Goal: Task Accomplishment & Management: Complete application form

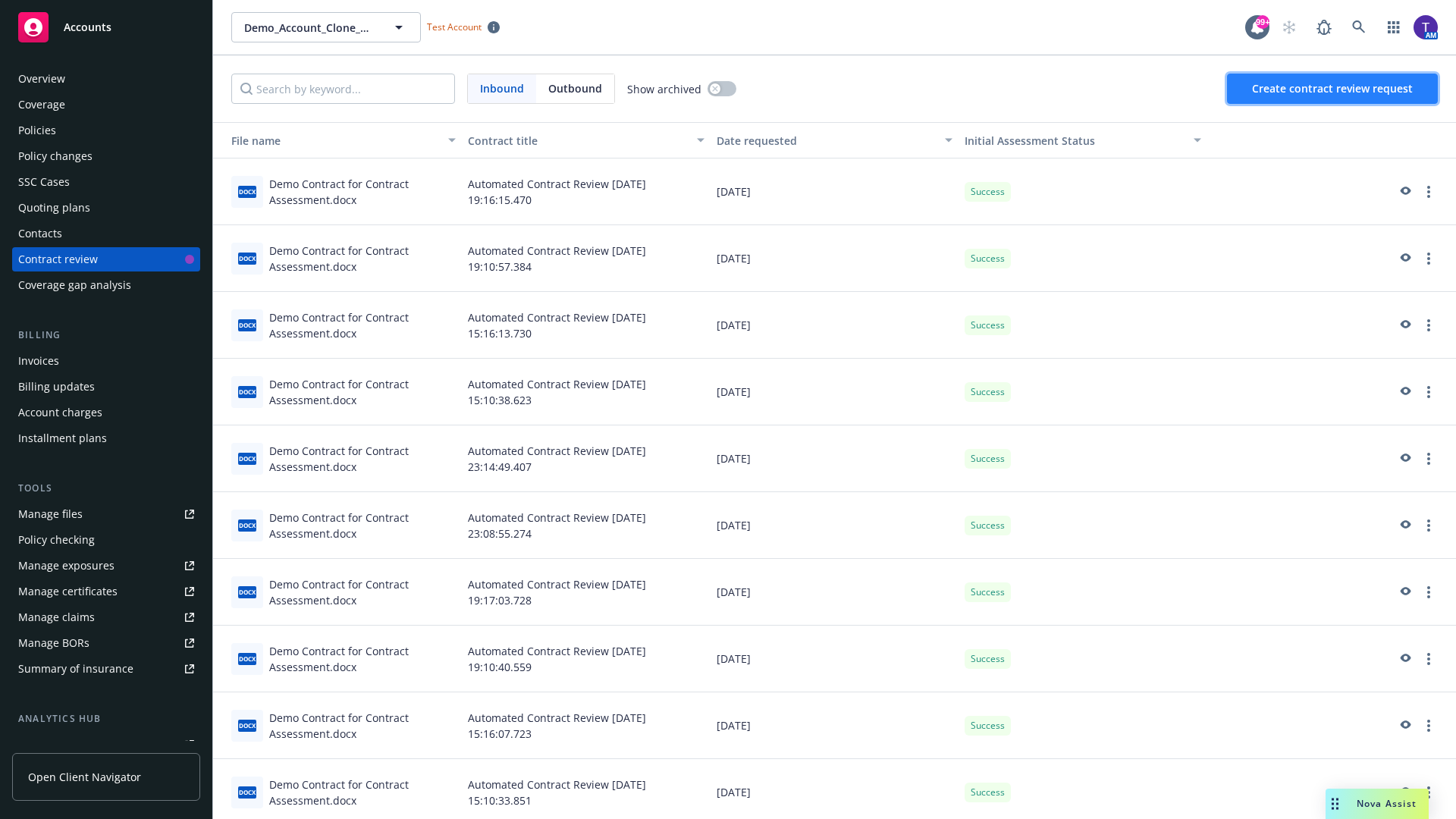
click at [1333, 89] on span "Create contract review request" at bounding box center [1333, 89] width 161 height 14
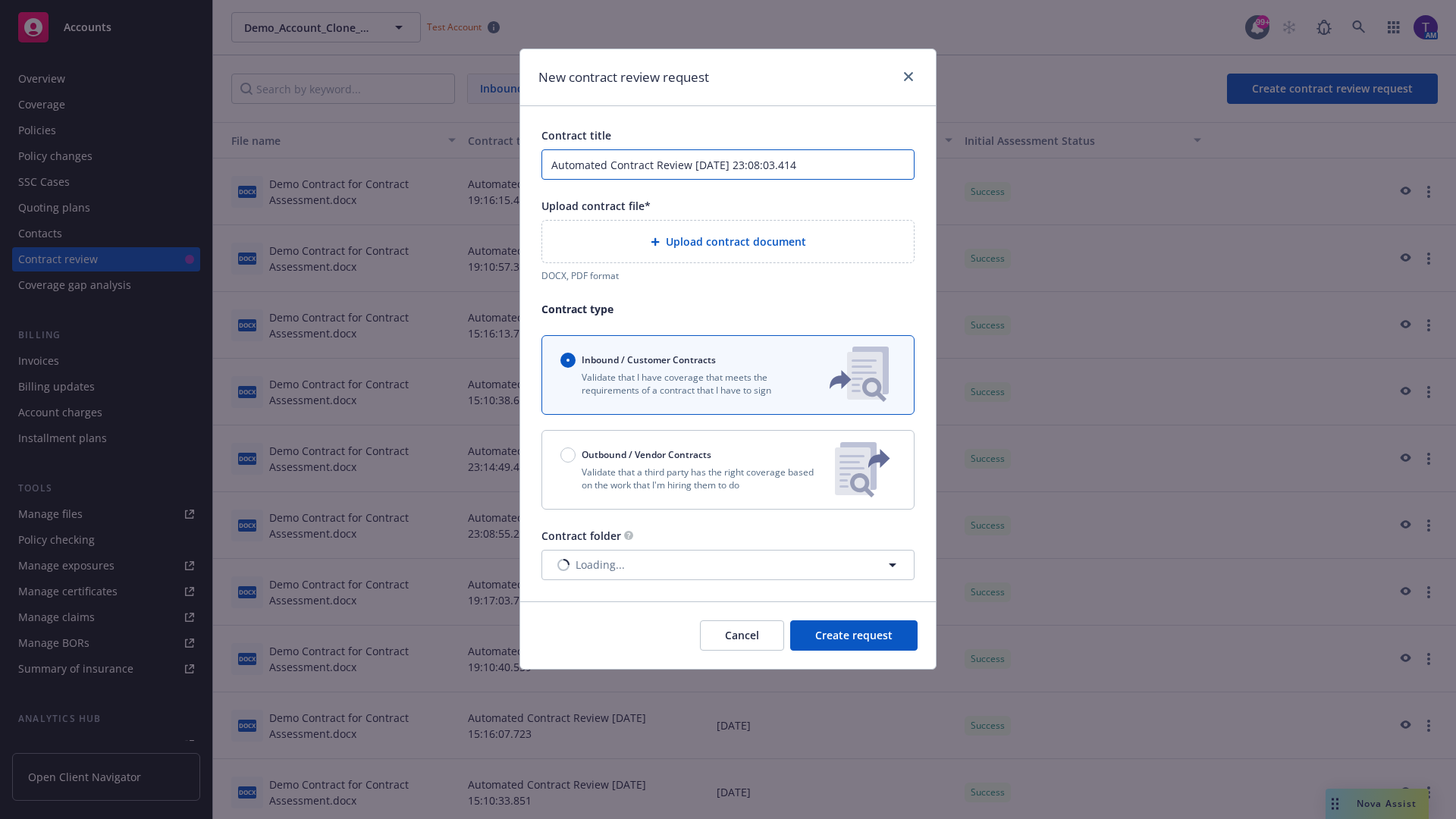
type input "Automated Contract Review 09-22-2025 23:08:03.414"
click at [728, 469] on p "Validate that a third party has the right coverage based on the work that I'm h…" at bounding box center [691, 478] width 262 height 26
radio input "false"
radio input "true"
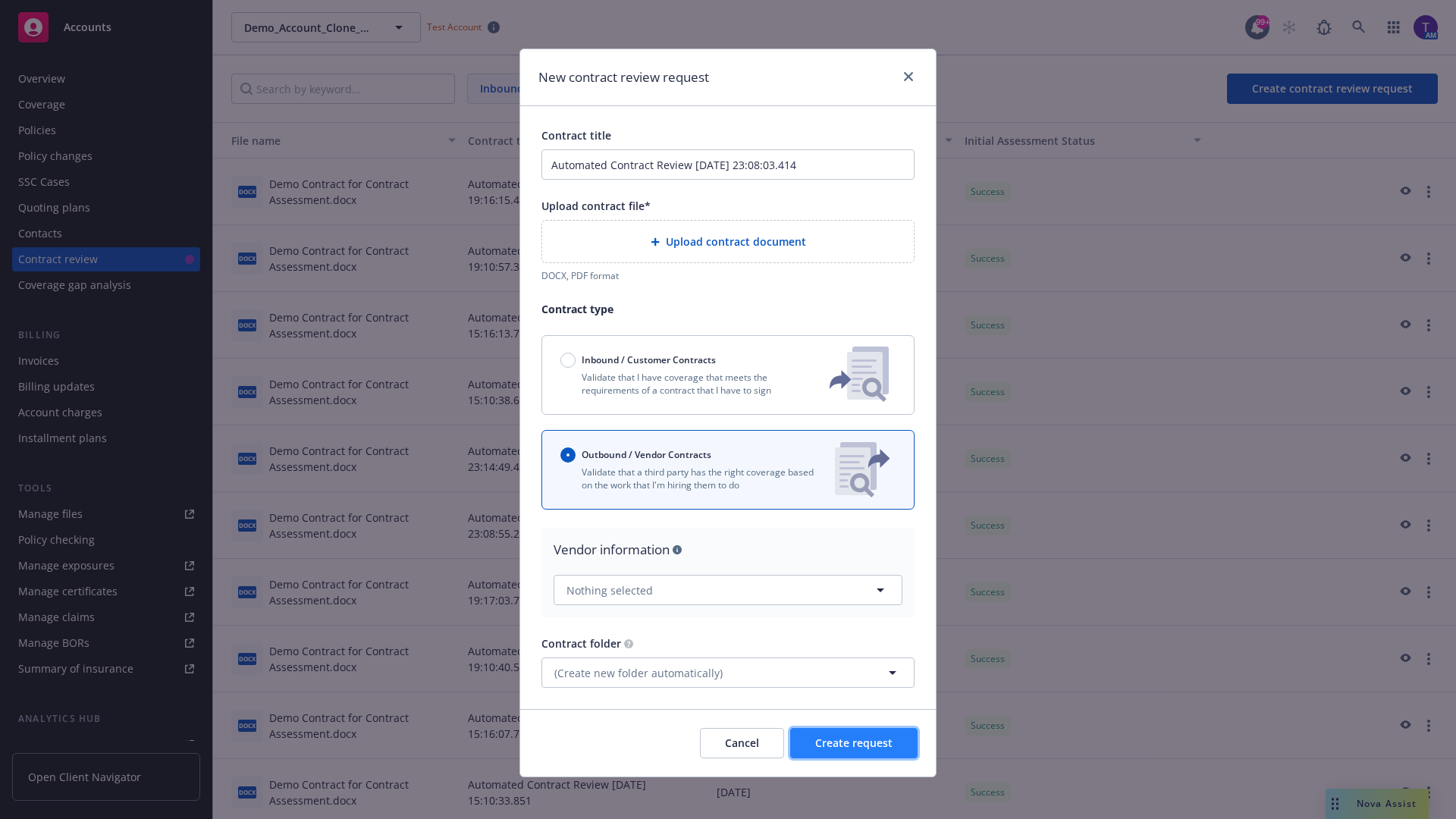
click at [854, 737] on span "Create request" at bounding box center [853, 743] width 77 height 14
